Goal: Task Accomplishment & Management: Manage account settings

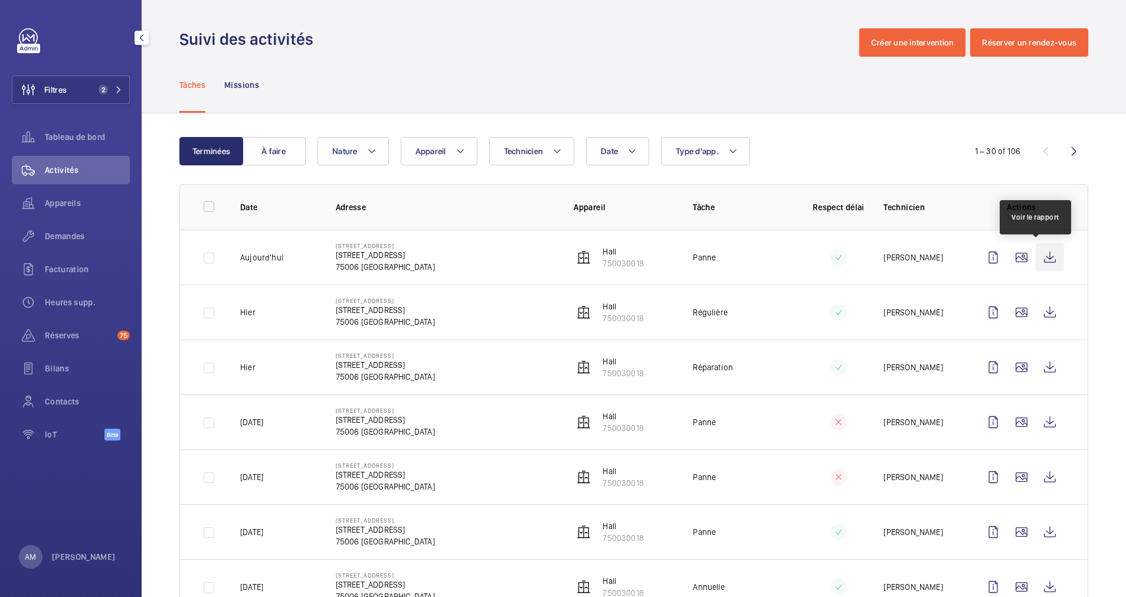
click at [1038, 253] on wm-front-icon-button at bounding box center [1050, 257] width 28 height 28
click at [73, 226] on div "Demandes" at bounding box center [71, 236] width 118 height 28
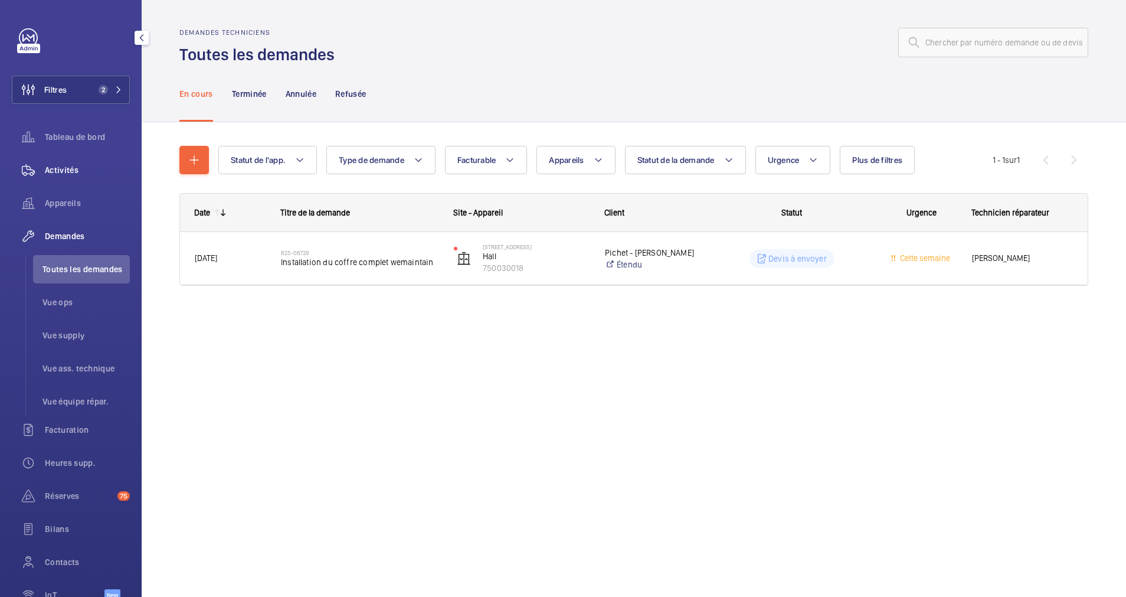
click at [82, 170] on span "Activités" at bounding box center [87, 170] width 85 height 12
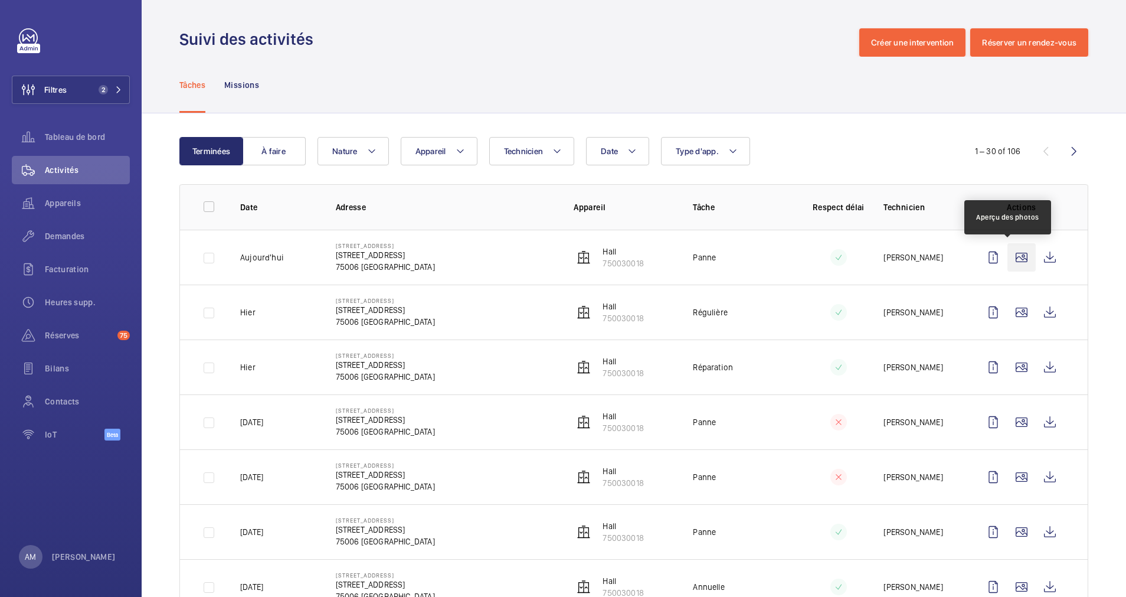
click at [1008, 255] on wm-front-icon-button at bounding box center [1022, 257] width 28 height 28
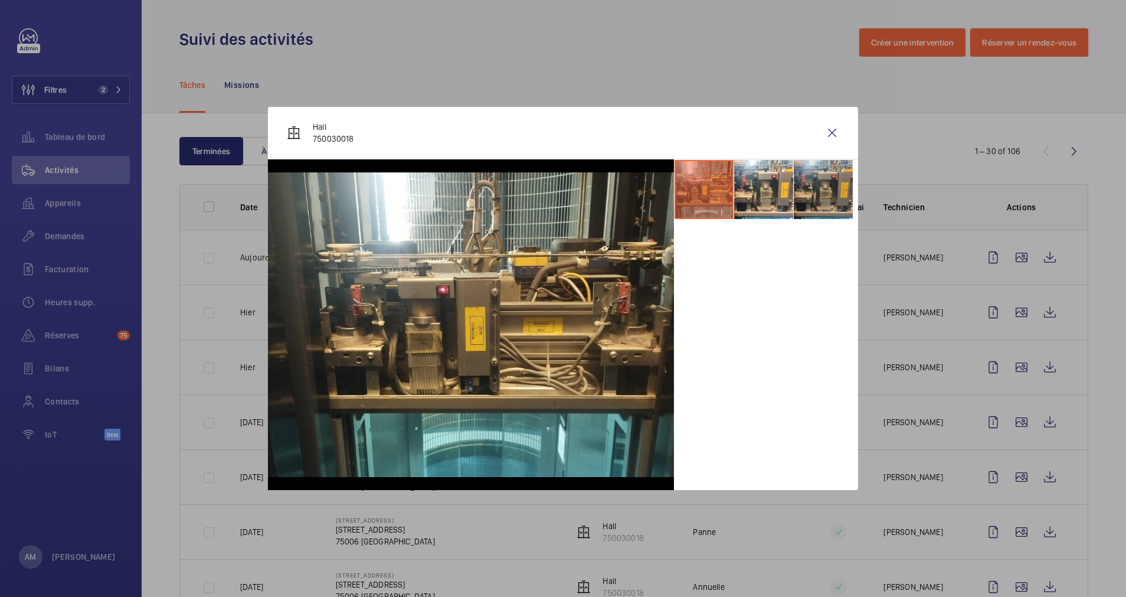
click at [816, 179] on li at bounding box center [823, 189] width 59 height 59
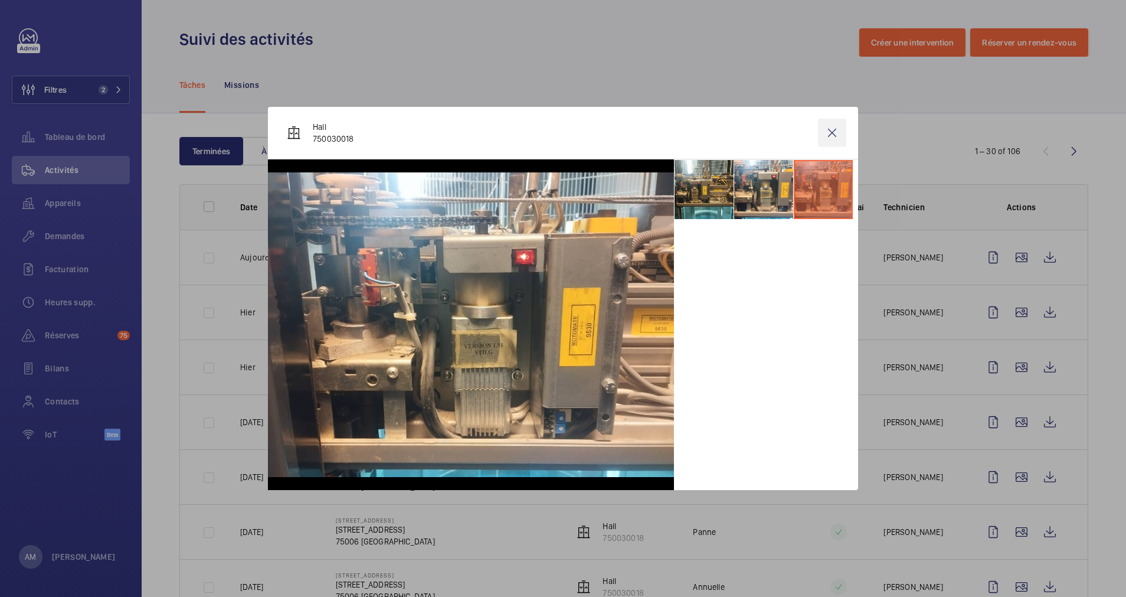
click at [828, 132] on wm-front-icon-button at bounding box center [832, 133] width 28 height 28
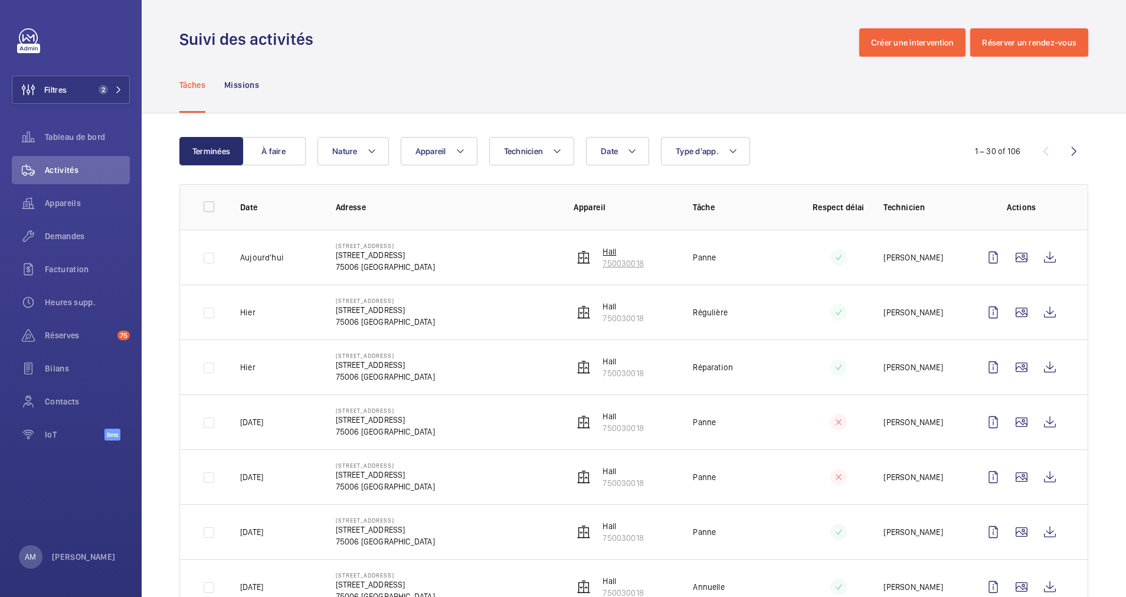
click at [603, 261] on p "750030018" at bounding box center [623, 263] width 41 height 12
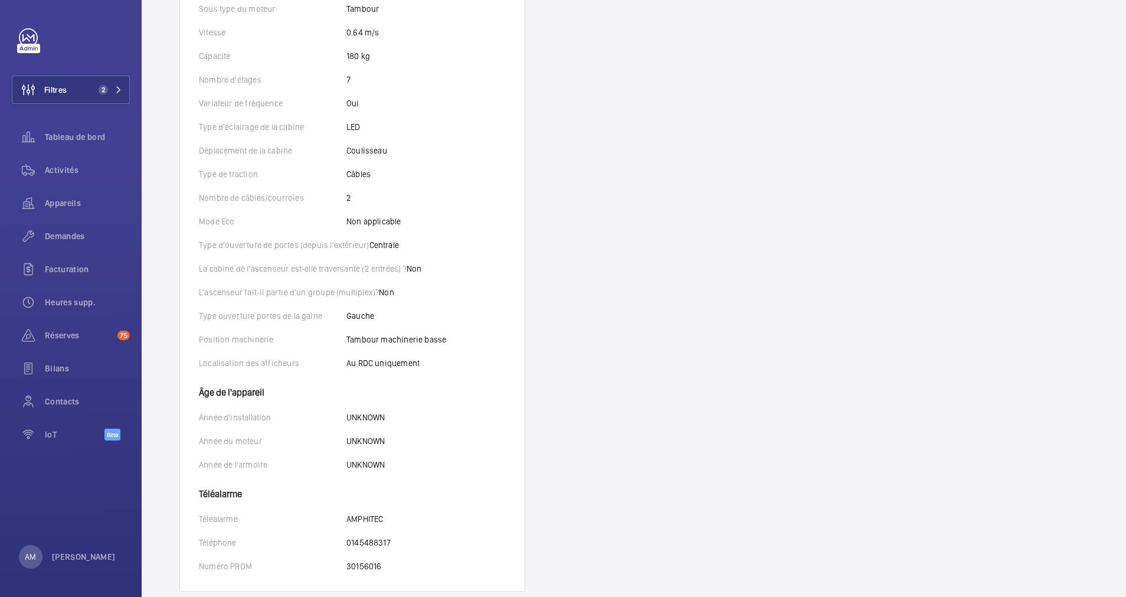
scroll to position [490, 0]
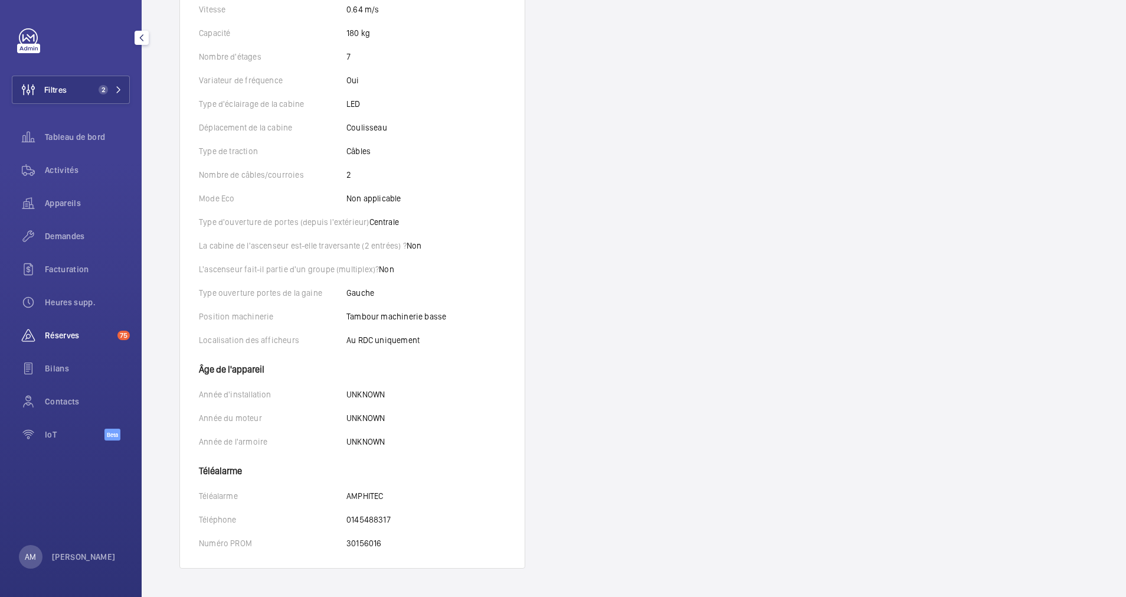
click at [60, 332] on span "Réserves" at bounding box center [79, 335] width 68 height 12
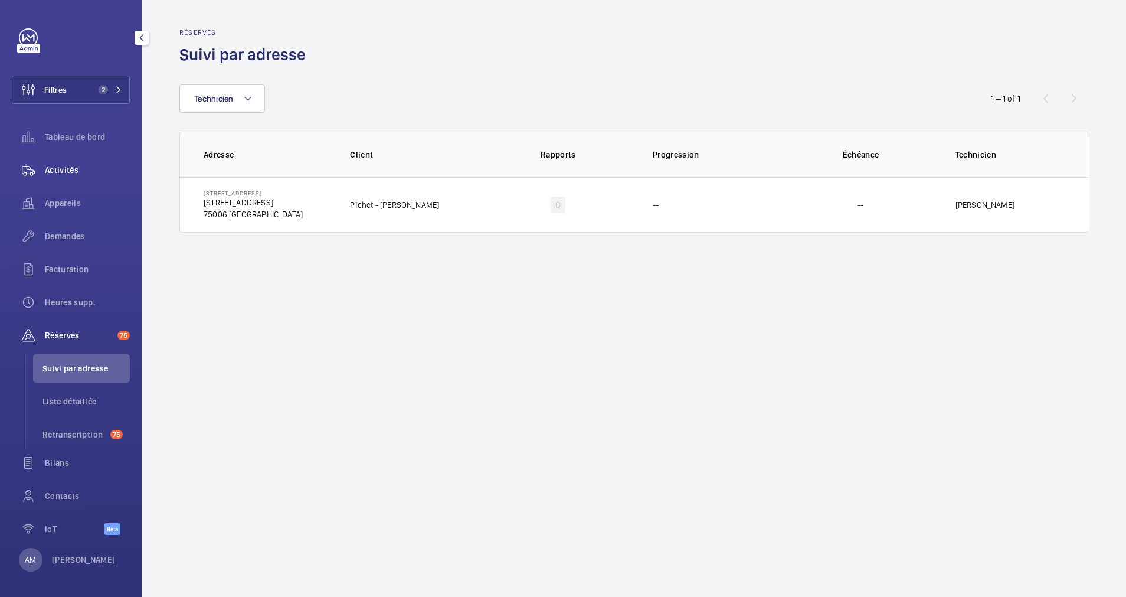
click at [50, 175] on span "Activités" at bounding box center [87, 170] width 85 height 12
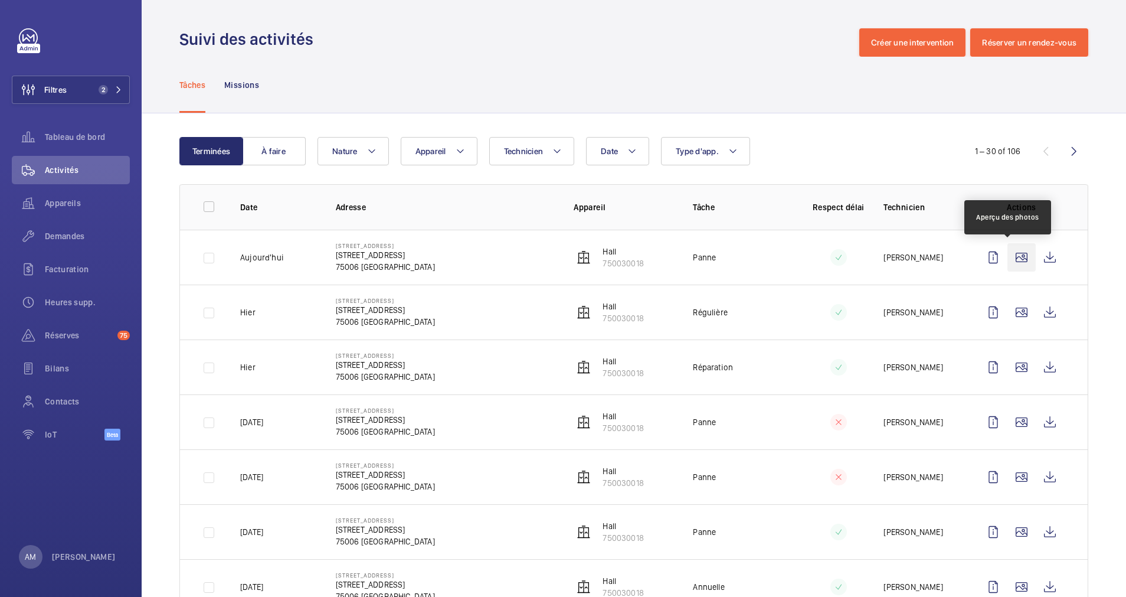
click at [1008, 257] on wm-front-icon-button at bounding box center [1022, 257] width 28 height 28
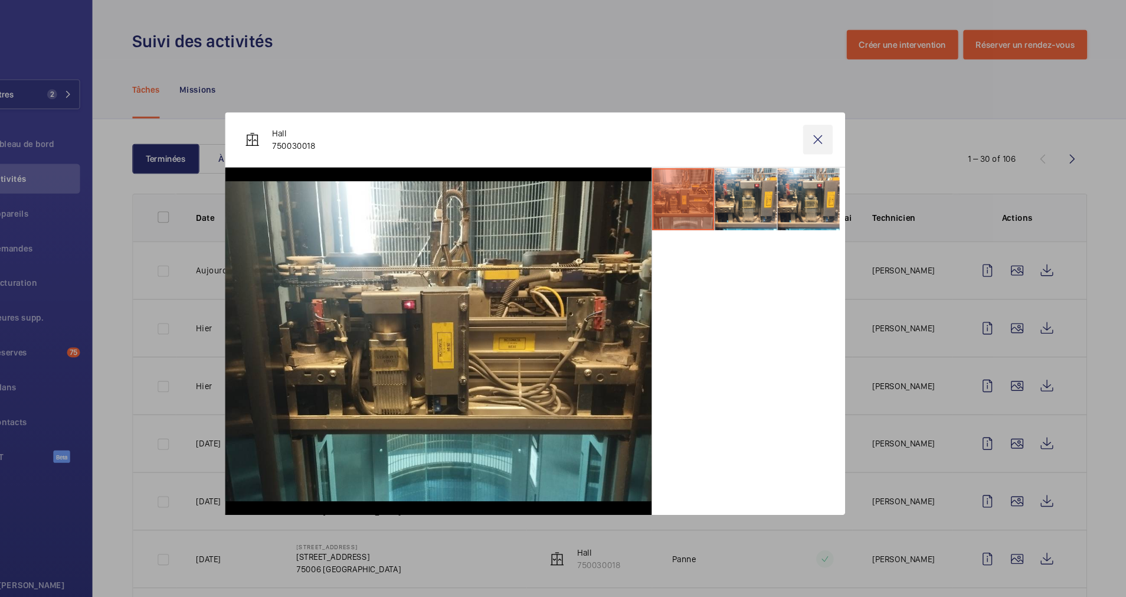
click at [829, 129] on wm-front-icon-button at bounding box center [832, 133] width 28 height 28
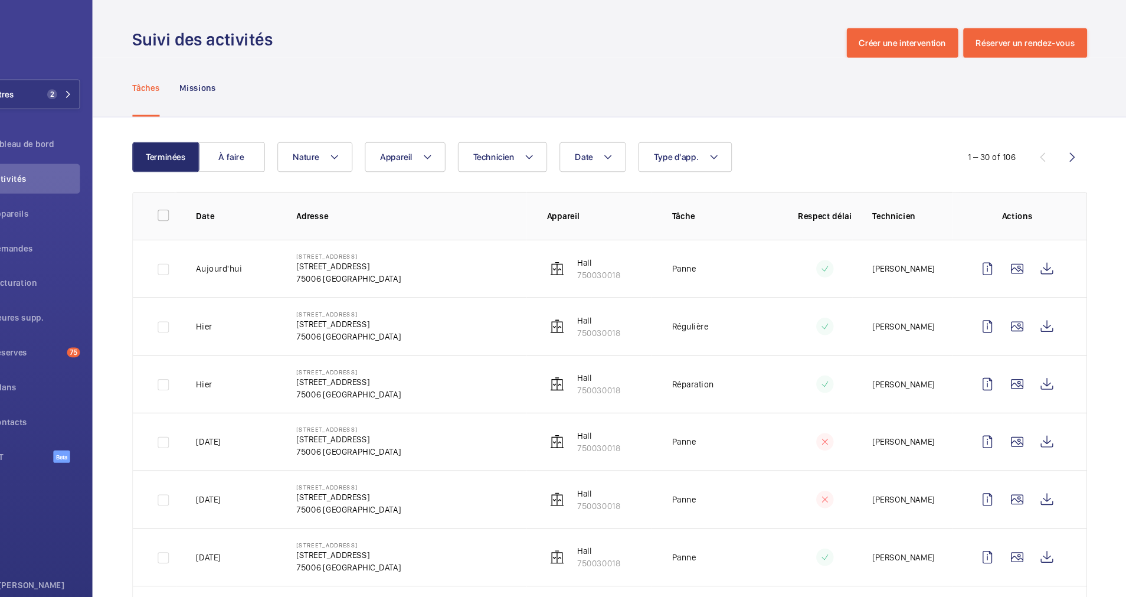
scroll to position [89, 0]
